Goal: Transaction & Acquisition: Purchase product/service

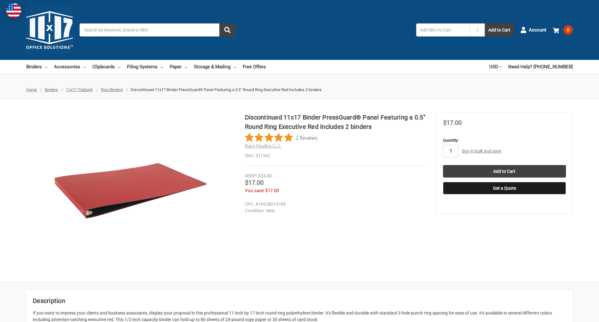
click at [450, 151] on input "1" at bounding box center [451, 151] width 16 height 12
click at [504, 188] on button "Get a Quote" at bounding box center [504, 188] width 123 height 12
click at [504, 171] on input "Add to Cart" at bounding box center [504, 171] width 123 height 12
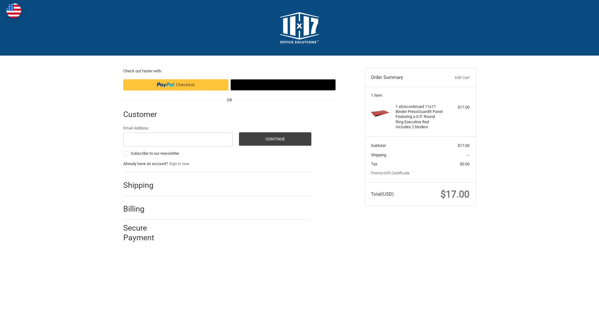
click at [178, 139] on input "Email Address" at bounding box center [178, 140] width 110 height 14
type input "[EMAIL_ADDRESS][DOMAIN_NAME]"
click at [275, 139] on button "Continue" at bounding box center [275, 138] width 72 height 13
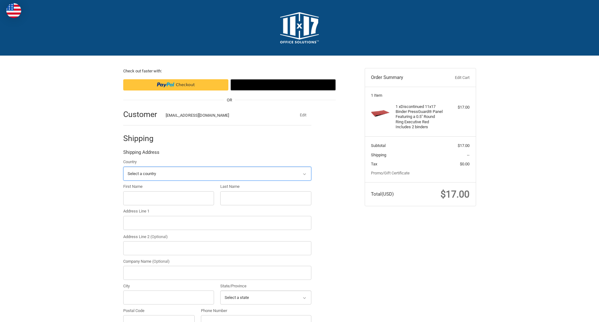
select select "US"
click at [168, 198] on input "First Name" at bounding box center [168, 198] width 91 height 14
type input "reflectiz"
click at [265, 198] on input "Last Name" at bounding box center [265, 198] width 91 height 14
type input "bigcommerce"
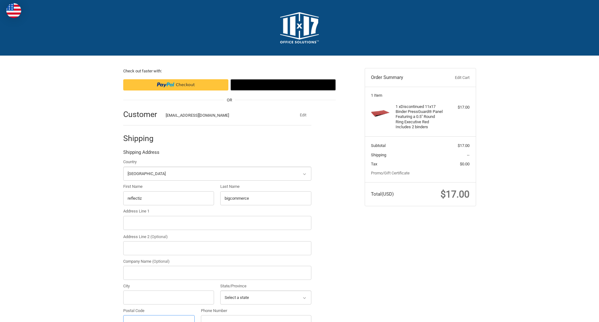
click at [159, 315] on input "Postal Code" at bounding box center [159, 322] width 72 height 14
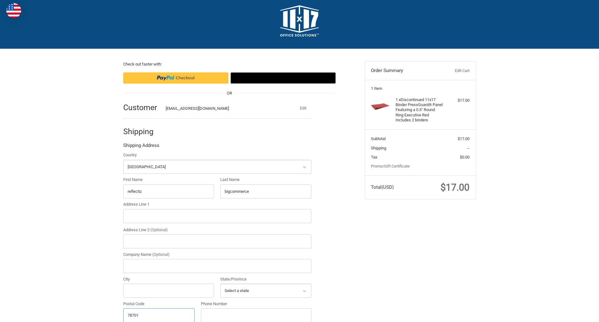
click at [159, 315] on input "78701" at bounding box center [159, 315] width 72 height 14
type input "78701"
click at [217, 216] on input "Address Line 1" at bounding box center [217, 216] width 188 height 14
type input "[STREET_ADDRESS]"
click at [141, 147] on legend "Shipping Address" at bounding box center [141, 147] width 36 height 10
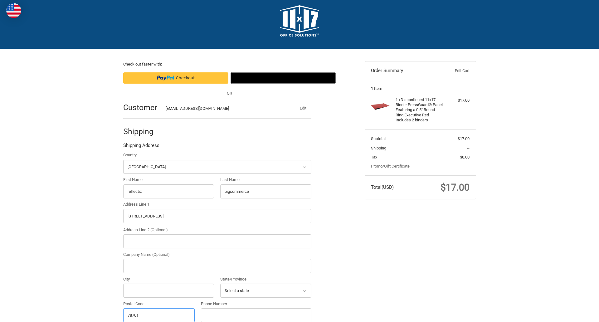
click at [159, 315] on input "78701" at bounding box center [159, 315] width 72 height 14
type input "78701"
select select "[GEOGRAPHIC_DATA]"
click at [217, 241] on input "Address Line 2 (Optional)" at bounding box center [217, 241] width 188 height 14
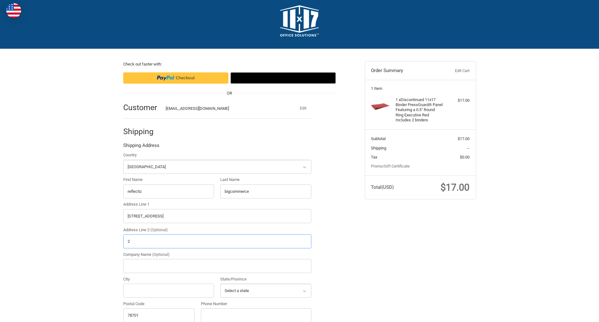
type input "2"
click at [168, 290] on input "City" at bounding box center [168, 291] width 91 height 14
click at [168, 290] on input "Austin" at bounding box center [168, 291] width 91 height 14
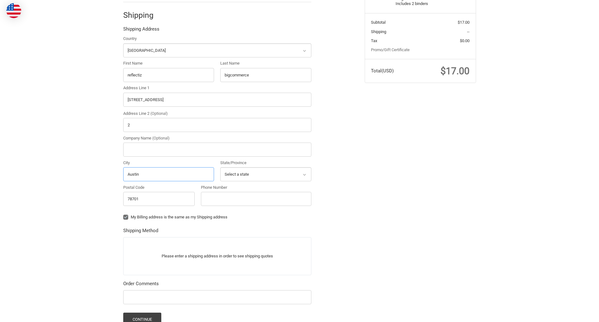
scroll to position [195, 0]
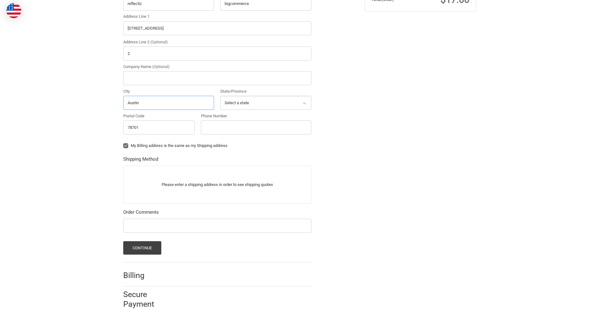
type input "Austin"
click at [256, 127] on input "Phone Number" at bounding box center [256, 127] width 110 height 14
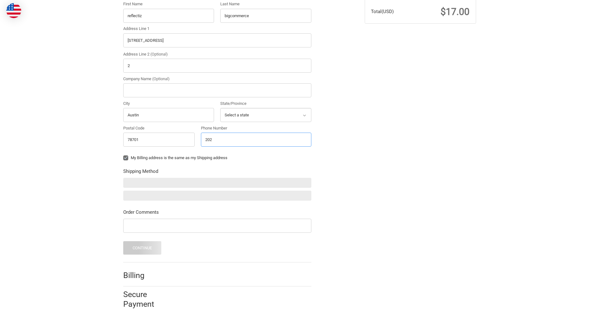
scroll to position [182, 0]
type input "2025550150"
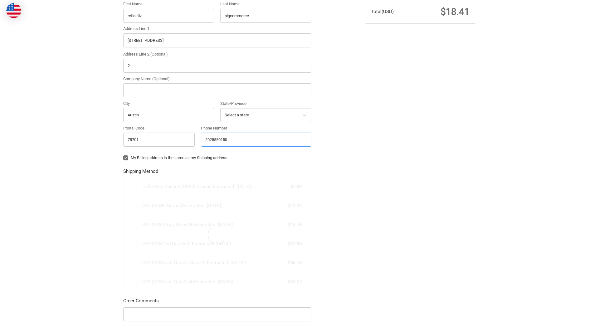
scroll to position [195, 0]
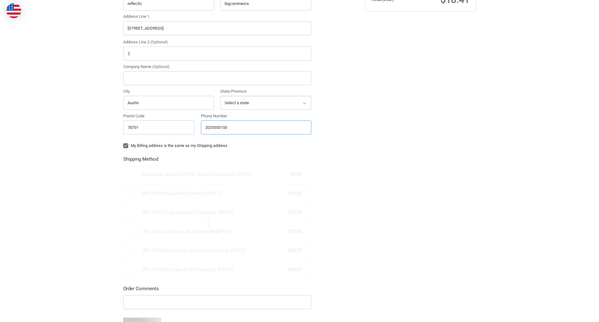
radio input "true"
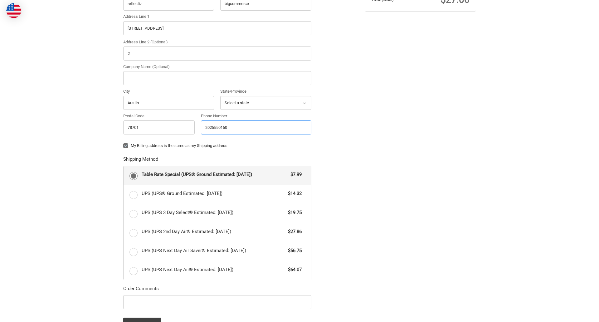
type input "2025550150"
click at [217, 78] on input "Company Name (Optional)" at bounding box center [217, 78] width 188 height 14
type input "bigcommerce"
click at [123, 150] on form "Country Select a country [GEOGRAPHIC_DATA] [GEOGRAPHIC_DATA] [GEOGRAPHIC_DATA] …" at bounding box center [217, 147] width 188 height 367
click at [123, 310] on form "Country Select a country [GEOGRAPHIC_DATA] [GEOGRAPHIC_DATA] [GEOGRAPHIC_DATA] …" at bounding box center [217, 147] width 188 height 367
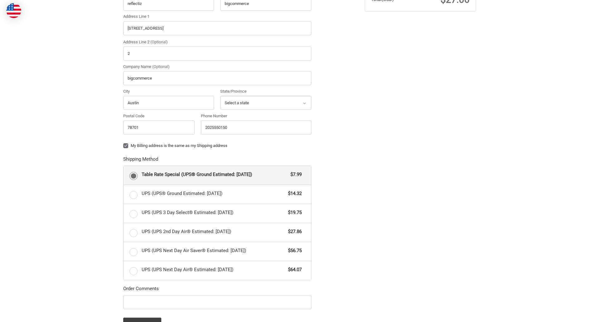
scroll to position [271, 0]
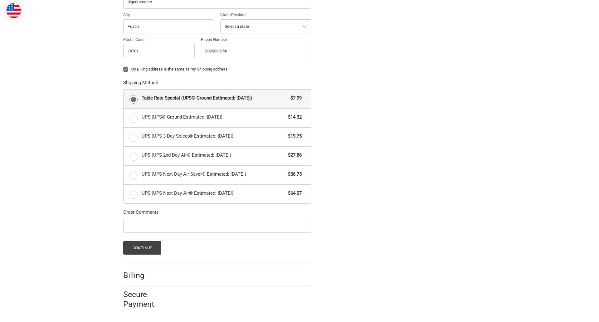
click at [217, 99] on span "Table Rate Special (UPS® Ground Estimated: [DATE])" at bounding box center [215, 98] width 146 height 7
click at [124, 90] on input "Table Rate Special (UPS® Ground Estimated: [DATE]) $7.99" at bounding box center [124, 90] width 0 height 0
click at [142, 248] on button "Continue" at bounding box center [142, 247] width 38 height 13
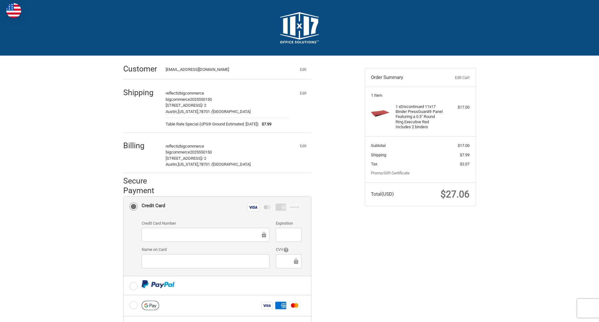
scroll to position [100, 0]
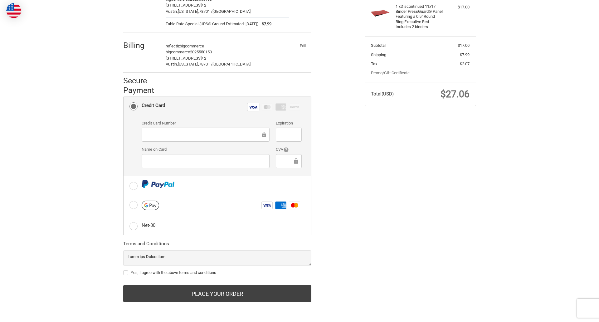
click at [217, 273] on label "Yes, I agree with the above terms and conditions" at bounding box center [217, 272] width 188 height 5
click at [124, 270] on input "Yes, I agree with the above terms and conditions" at bounding box center [123, 270] width 0 height 0
checkbox input "true"
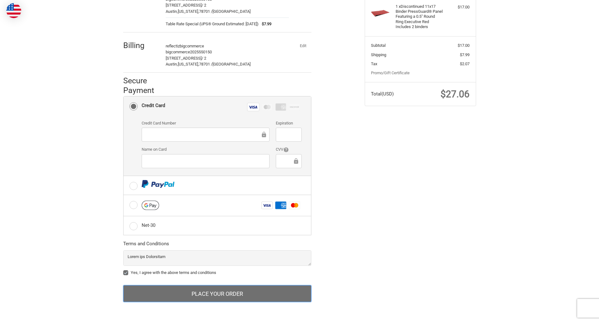
click at [217, 294] on button "Place Your Order" at bounding box center [217, 293] width 188 height 17
